Goal: Task Accomplishment & Management: Manage account settings

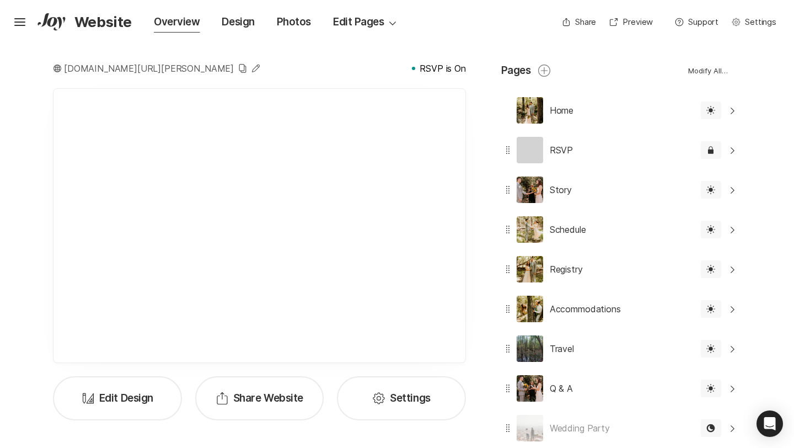
click at [18, 33] on div "Hamburger Website Overview Design Photos Edit Pages Option Select Down Share Sh…" at bounding box center [397, 22] width 794 height 44
click at [18, 26] on icon "Hamburger" at bounding box center [20, 22] width 18 height 18
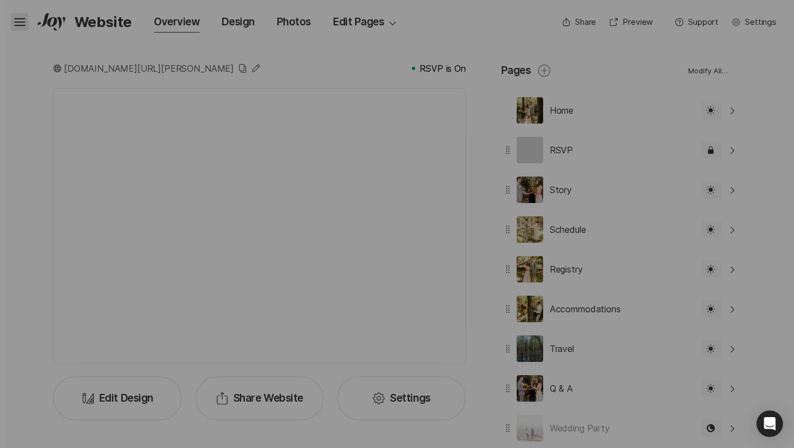
click at [20, 22] on div "Close Home Event Dashboard Website Web Globe Overview Design Design Photos Phot…" at bounding box center [397, 224] width 794 height 448
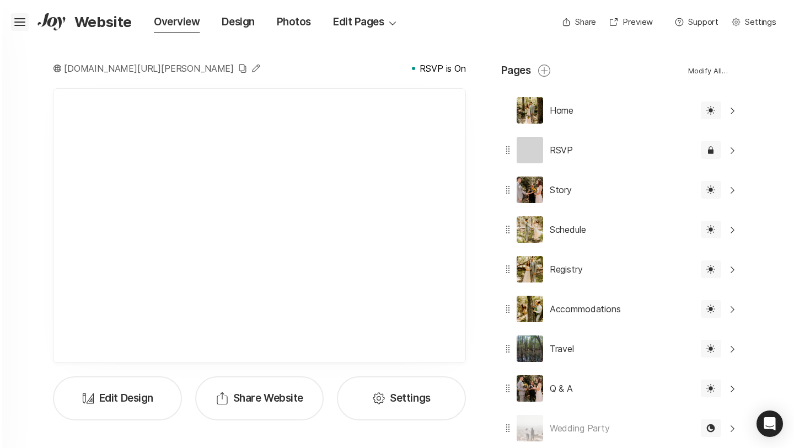
click at [23, 22] on icon at bounding box center [19, 20] width 11 height 4
